Goal: Task Accomplishment & Management: Complete application form

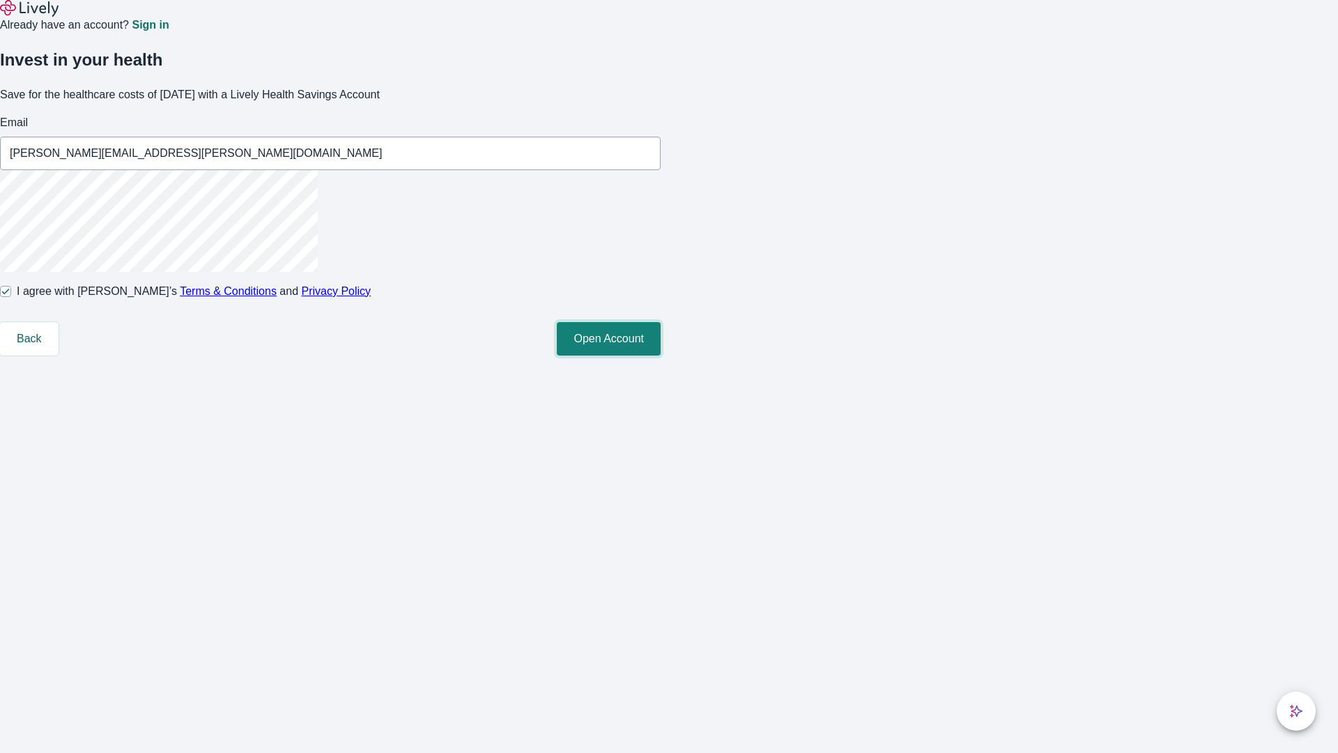
click at [661, 355] on button "Open Account" at bounding box center [609, 338] width 104 height 33
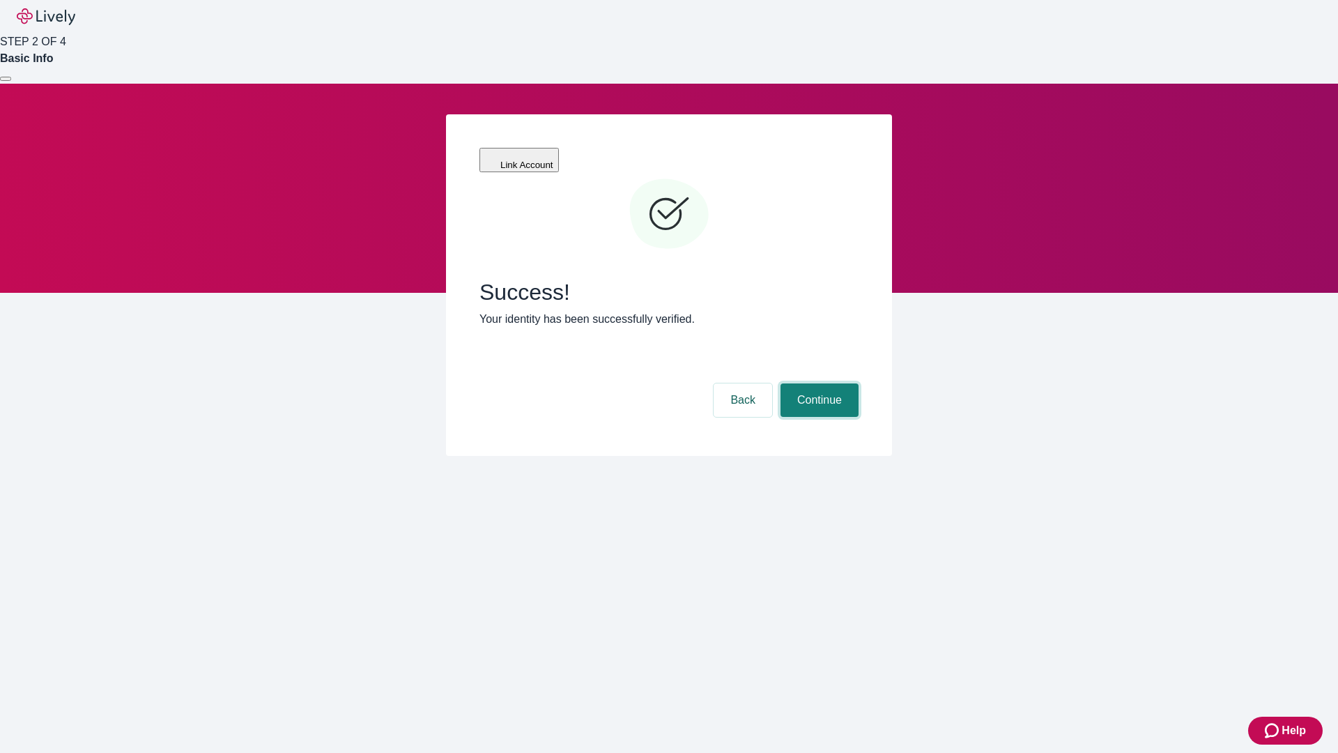
click at [817, 383] on button "Continue" at bounding box center [819, 399] width 78 height 33
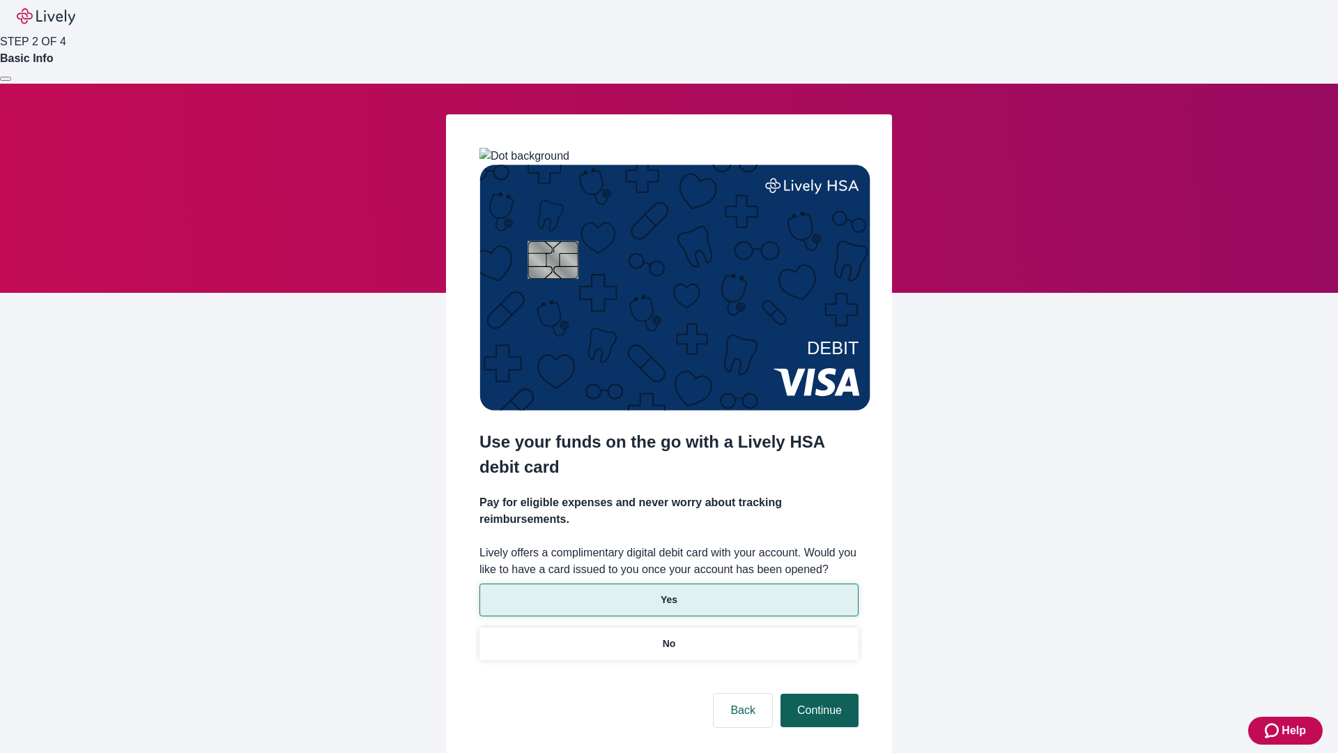
click at [668, 592] on p "Yes" at bounding box center [669, 599] width 17 height 15
click at [817, 693] on button "Continue" at bounding box center [819, 709] width 78 height 33
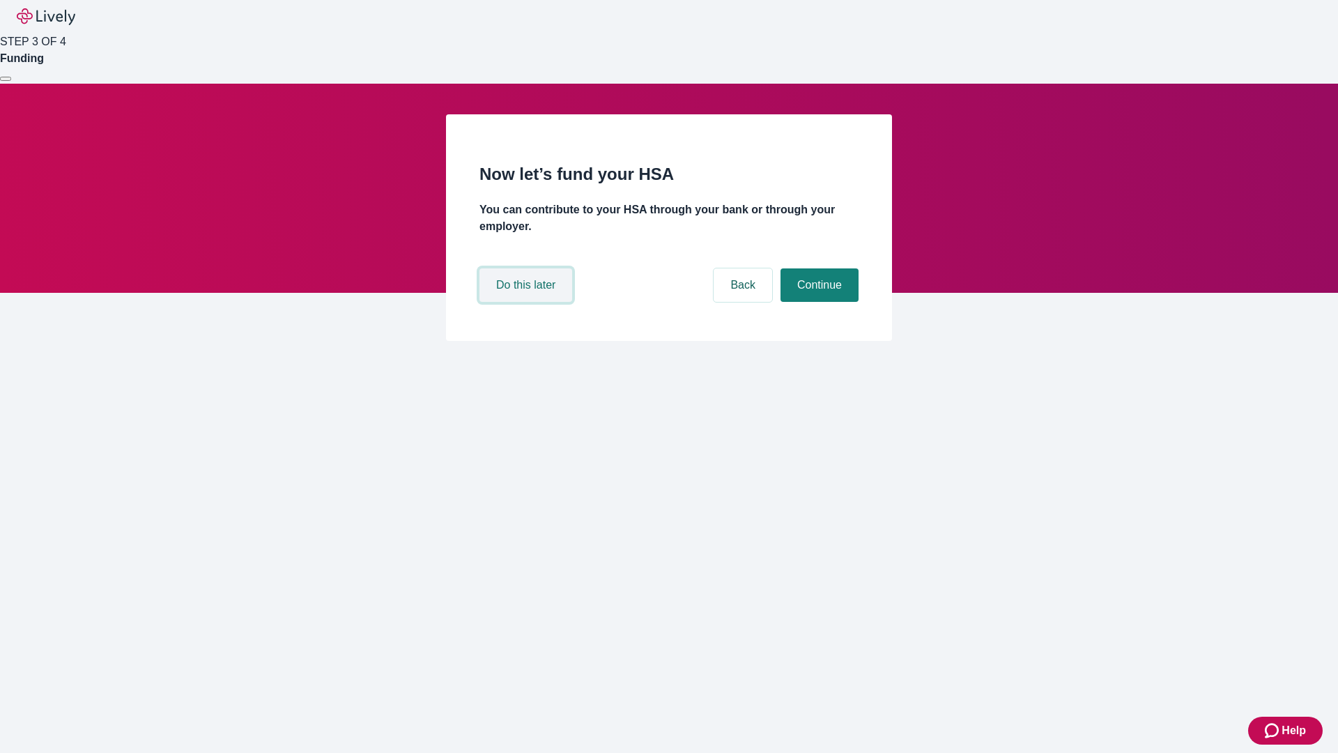
click at [527, 302] on button "Do this later" at bounding box center [525, 284] width 93 height 33
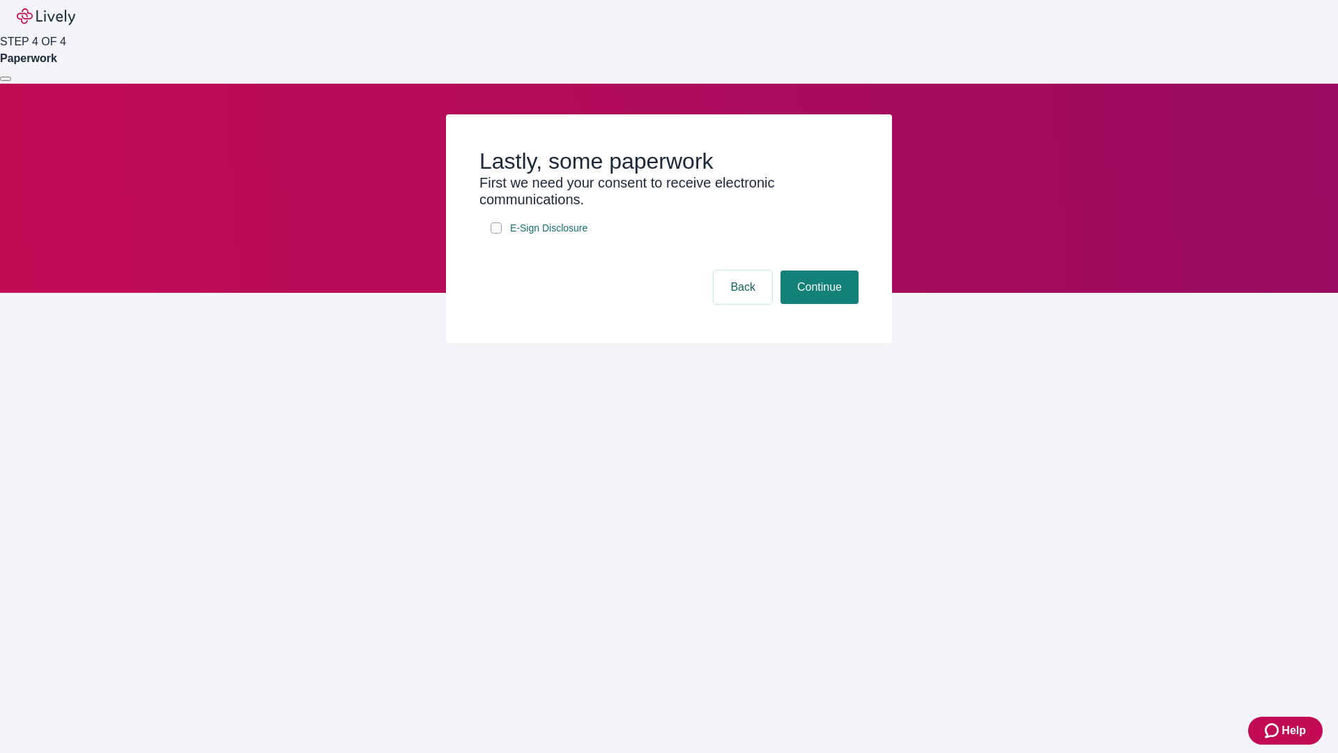
click at [496, 233] on input "E-Sign Disclosure" at bounding box center [496, 227] width 11 height 11
checkbox input "true"
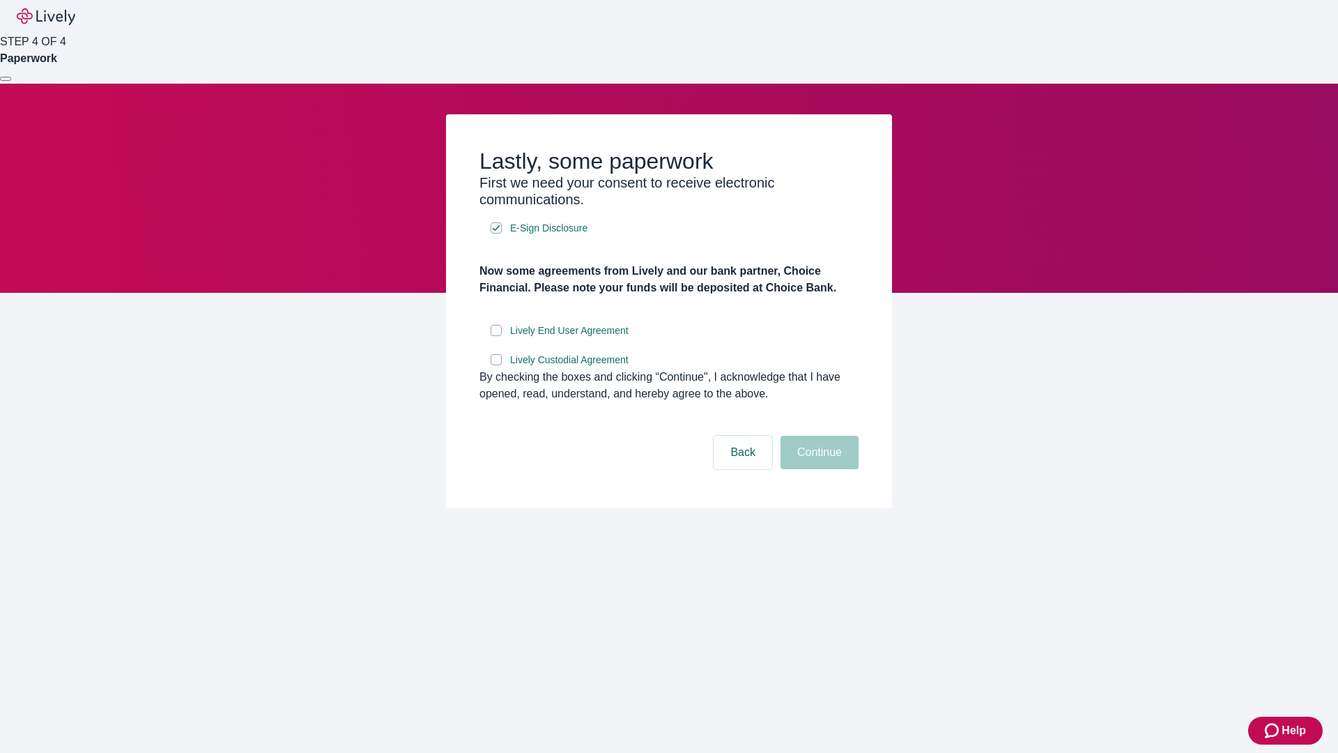
click at [496, 336] on input "Lively End User Agreement" at bounding box center [496, 330] width 11 height 11
checkbox input "true"
click at [496, 365] on input "Lively Custodial Agreement" at bounding box center [496, 359] width 11 height 11
checkbox input "true"
click at [817, 469] on button "Continue" at bounding box center [819, 451] width 78 height 33
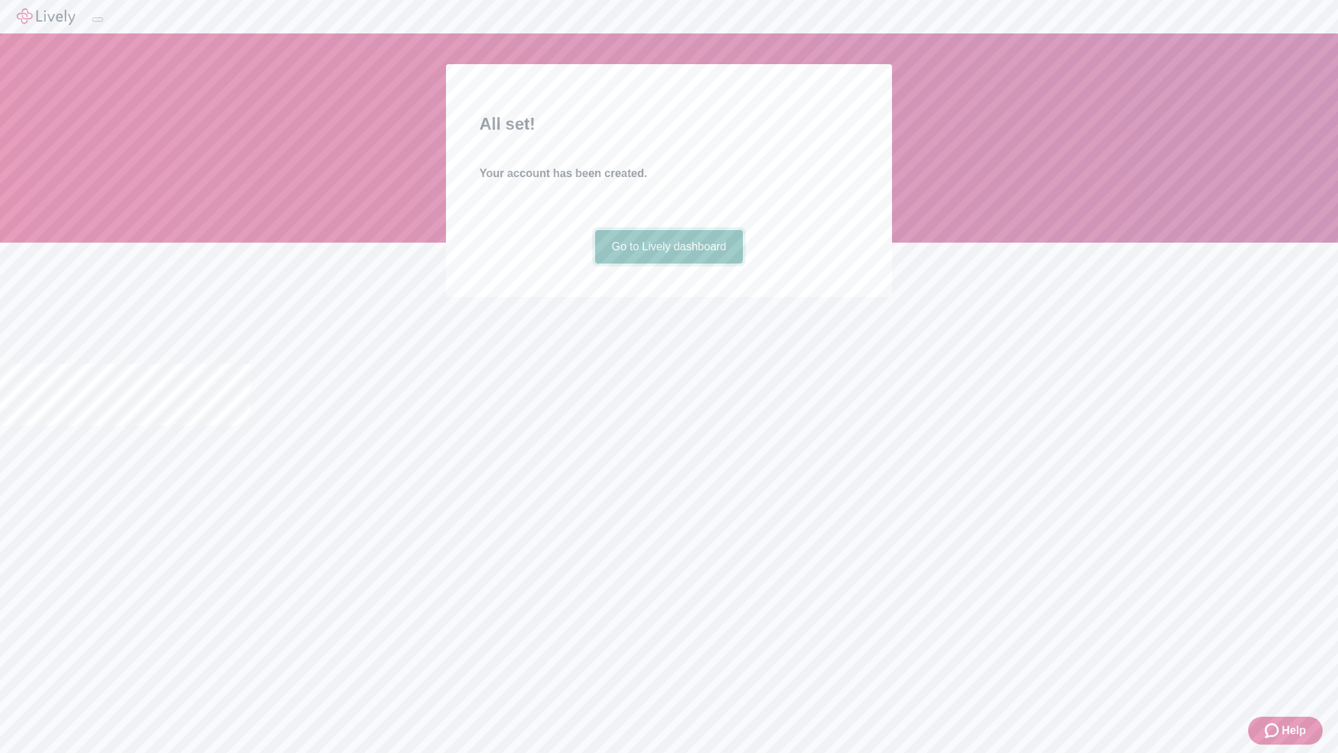
click at [668, 263] on link "Go to Lively dashboard" at bounding box center [669, 246] width 148 height 33
